Goal: Navigation & Orientation: Find specific page/section

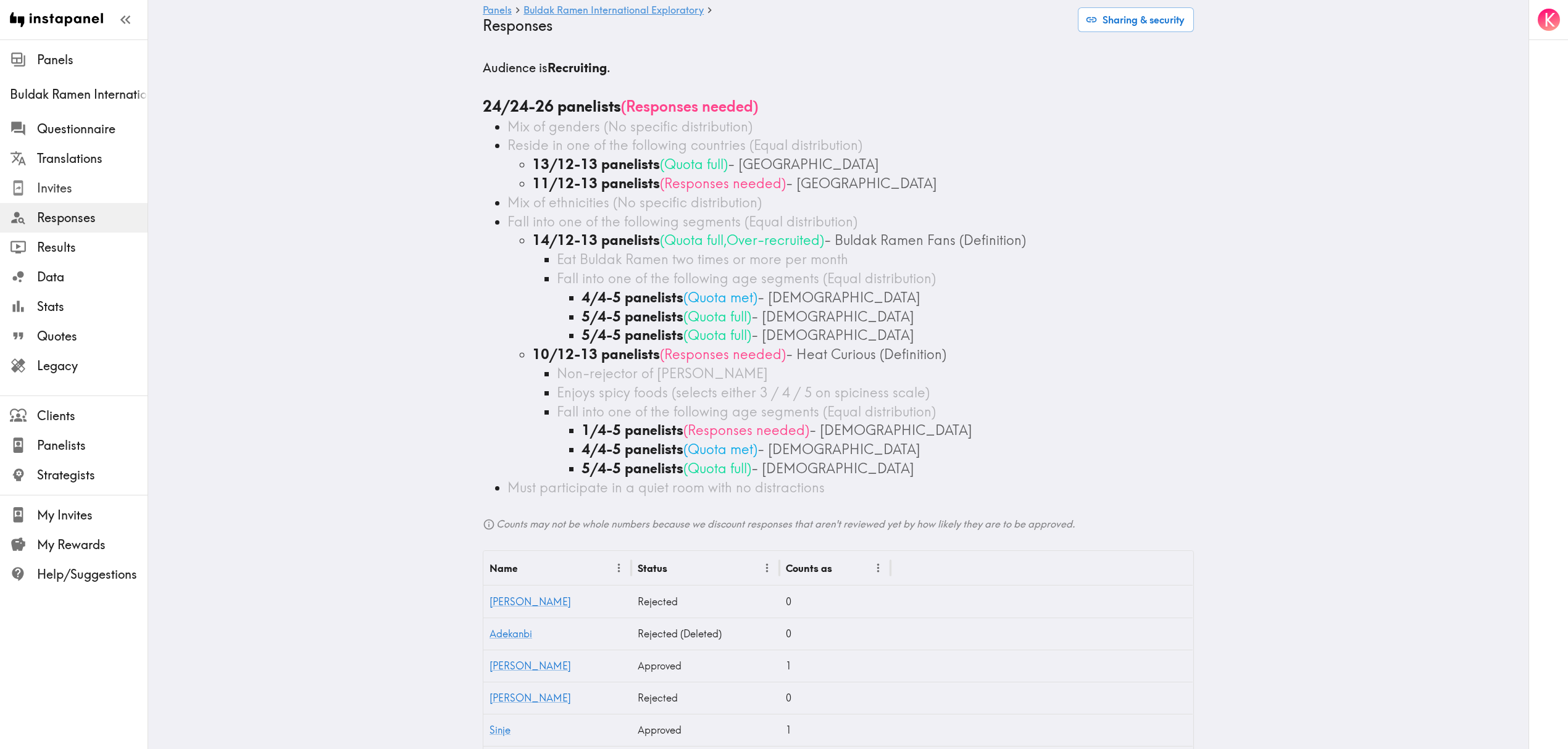
click at [93, 193] on span "Invites" at bounding box center [92, 188] width 110 height 18
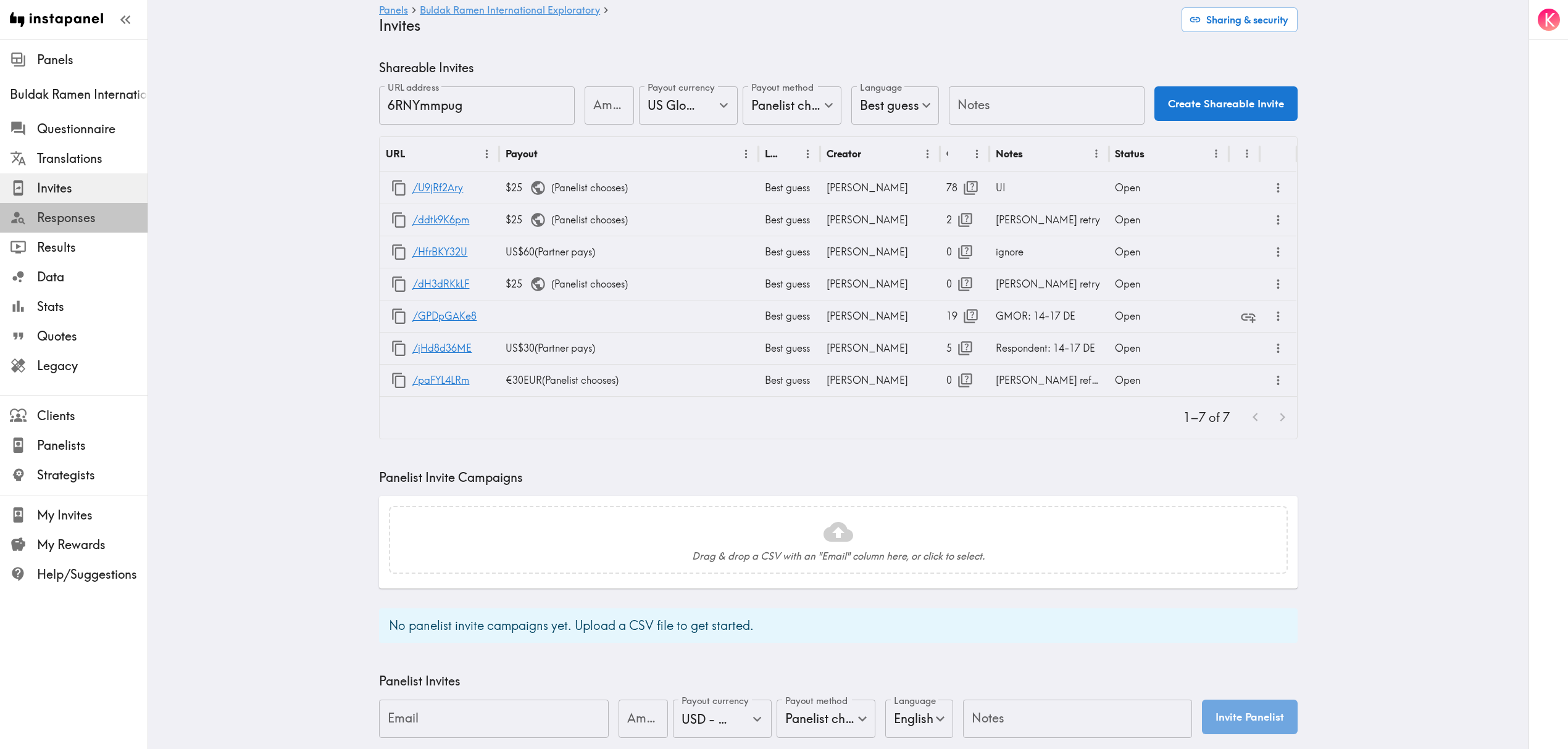
click at [81, 223] on span "Responses" at bounding box center [92, 218] width 110 height 18
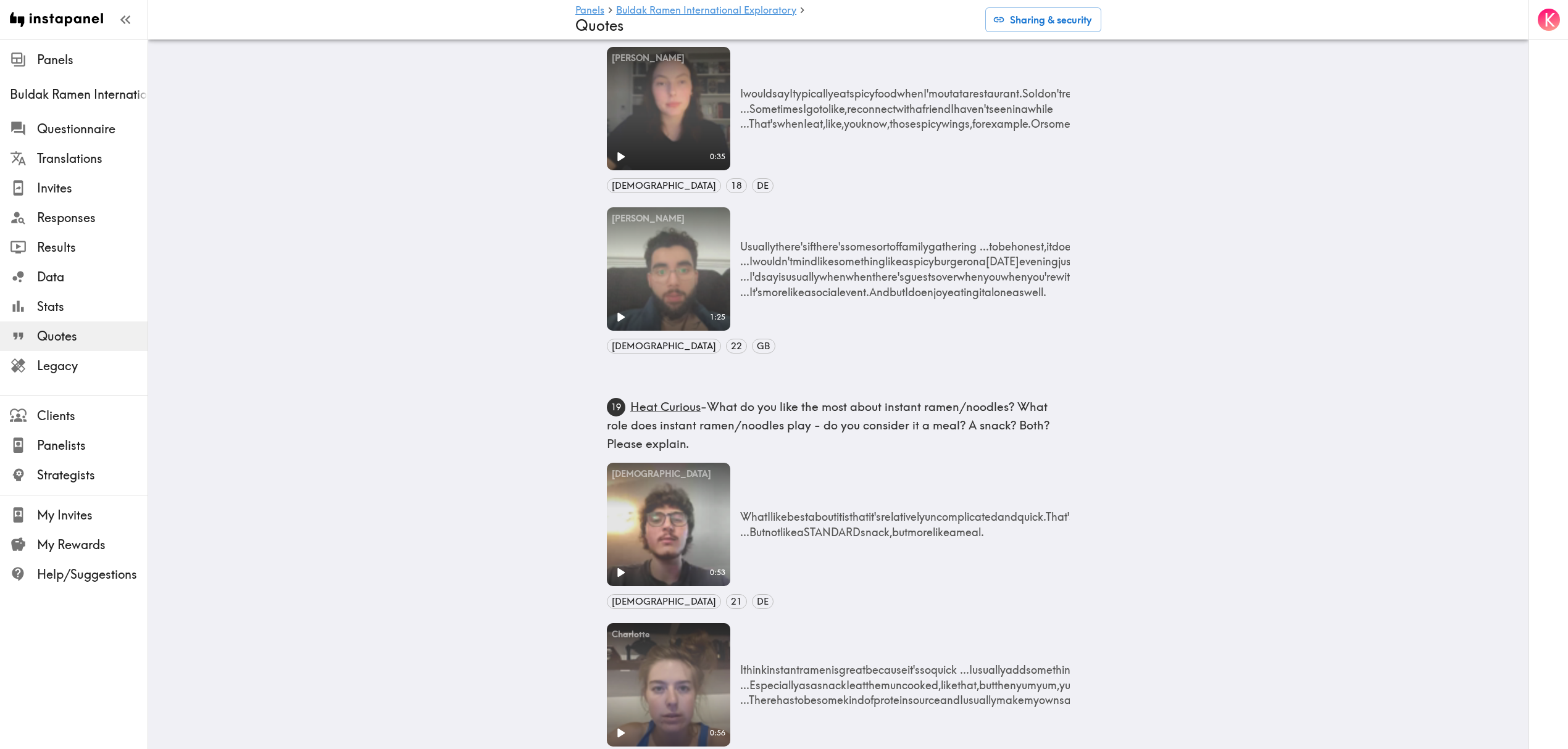
scroll to position [4114, 0]
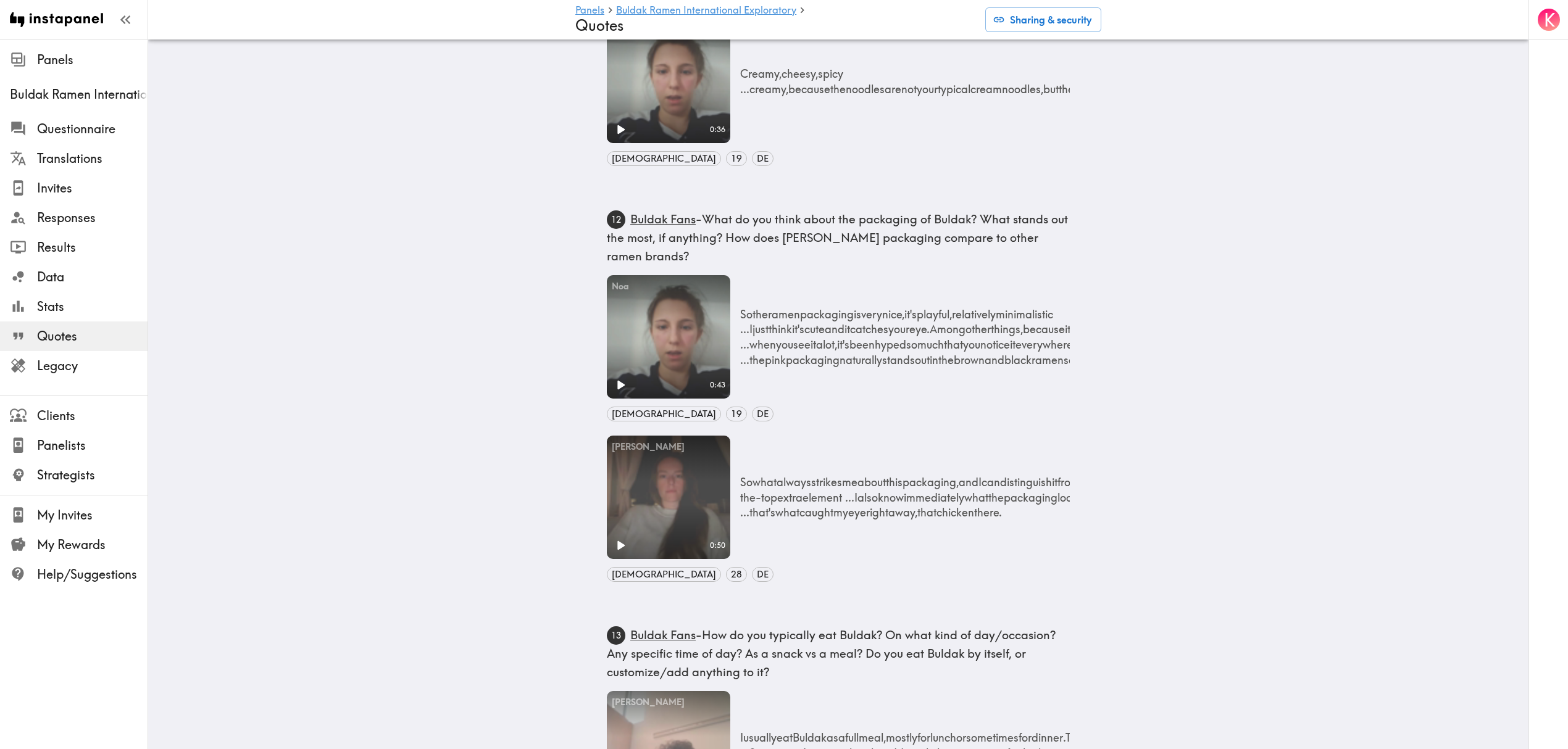
scroll to position [1438, 0]
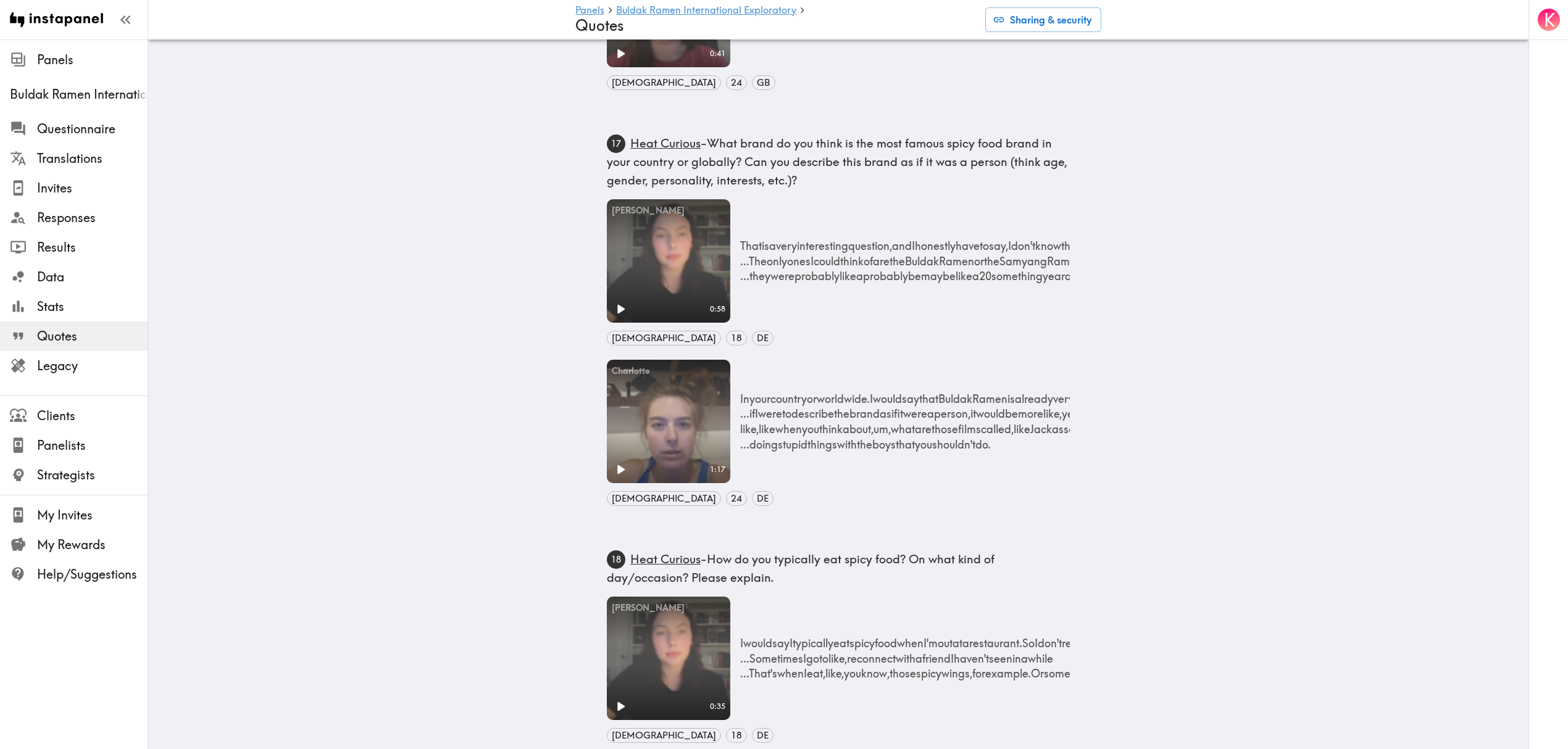
scroll to position [306, 0]
